Goal: Use online tool/utility

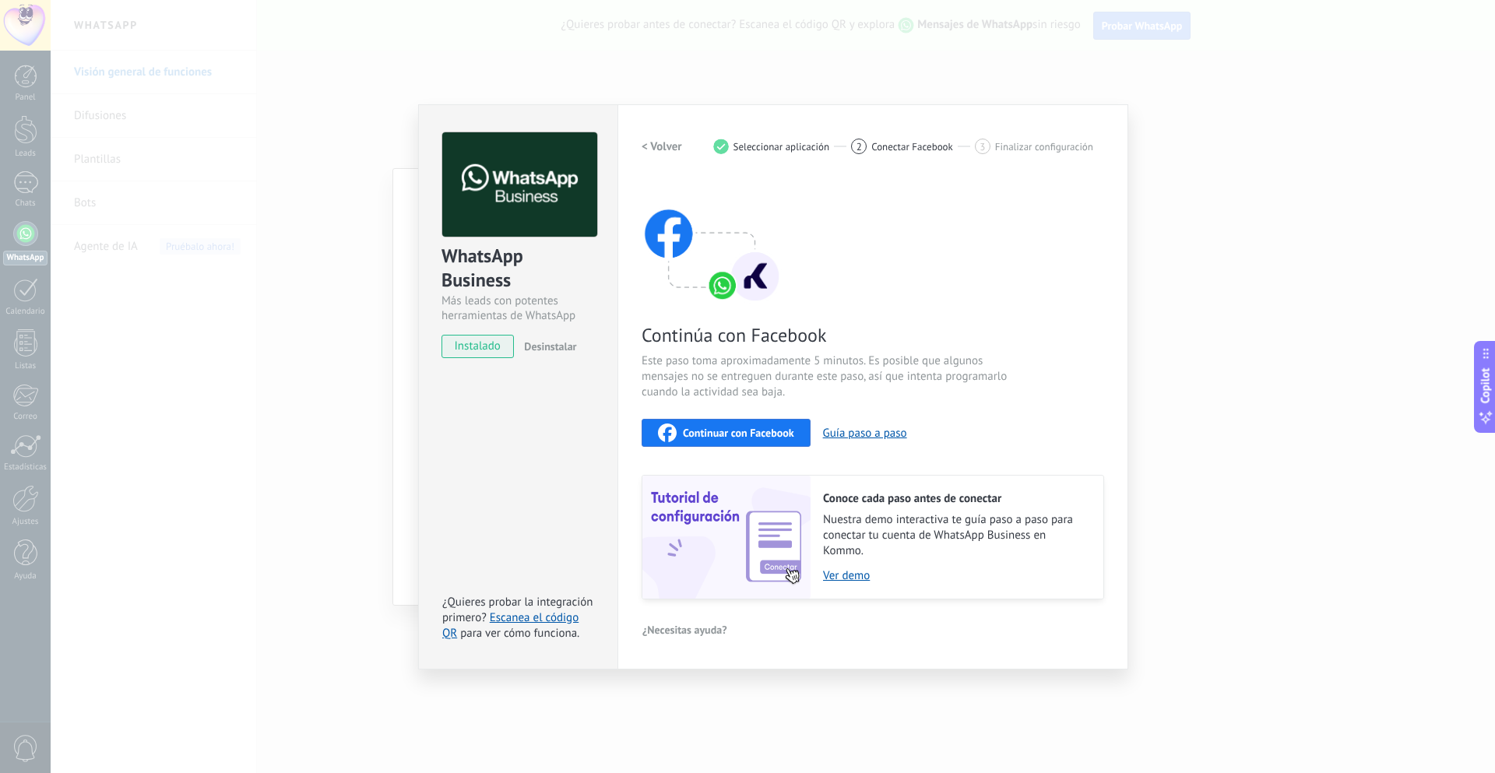
click at [683, 438] on span "Continuar con Facebook" at bounding box center [738, 432] width 111 height 11
